Goal: Task Accomplishment & Management: Manage account settings

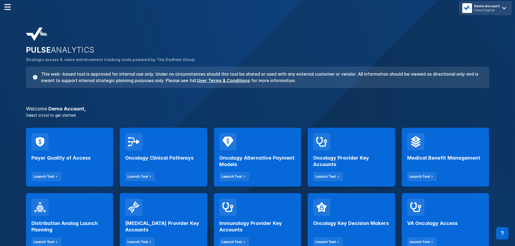
click at [346, 5] on icon at bounding box center [504, 8] width 9 height 9
click at [346, 22] on button "Logout" at bounding box center [486, 22] width 48 height 11
